Goal: Task Accomplishment & Management: Manage account settings

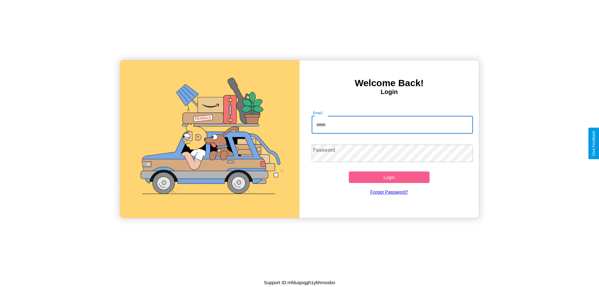
click at [392, 124] on input "Email" at bounding box center [393, 124] width 162 height 17
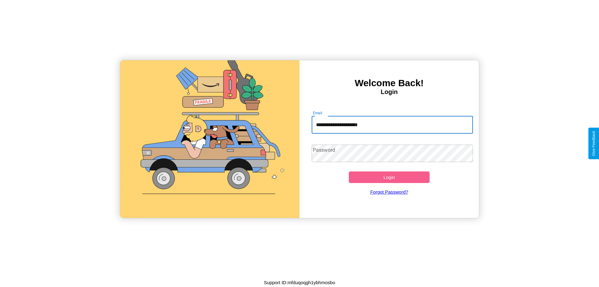
type input "**********"
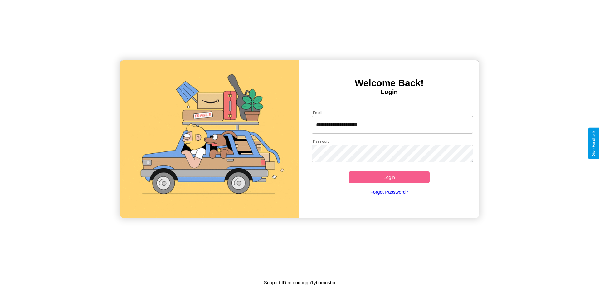
click at [389, 177] on button "Login" at bounding box center [389, 177] width 81 height 12
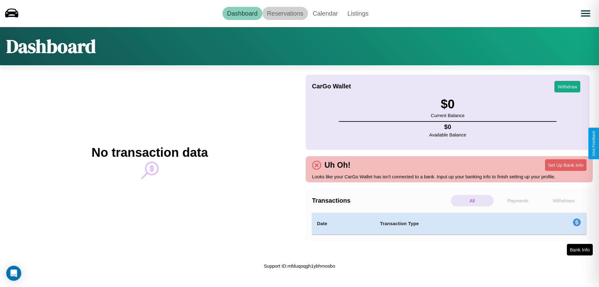
click at [285, 13] on link "Reservations" at bounding box center [285, 13] width 46 height 13
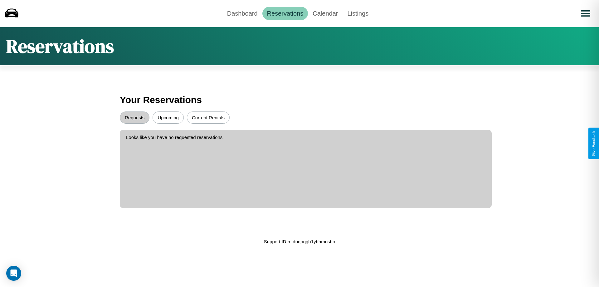
click at [168, 117] on button "Upcoming" at bounding box center [168, 117] width 31 height 12
click at [134, 117] on button "Requests" at bounding box center [135, 117] width 30 height 12
click at [242, 13] on link "Dashboard" at bounding box center [242, 13] width 40 height 13
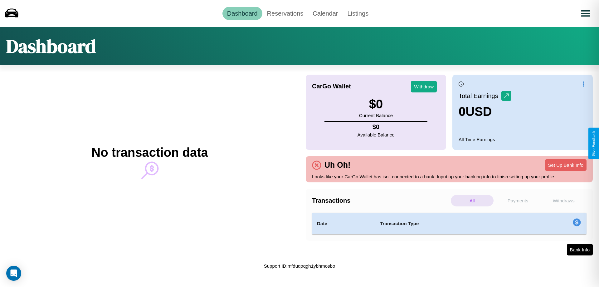
click at [518, 200] on p "Payments" at bounding box center [518, 201] width 43 height 12
click at [563, 200] on p "Withdraws" at bounding box center [563, 201] width 43 height 12
click at [518, 200] on p "Payments" at bounding box center [518, 201] width 43 height 12
